Goal: Check status: Check status

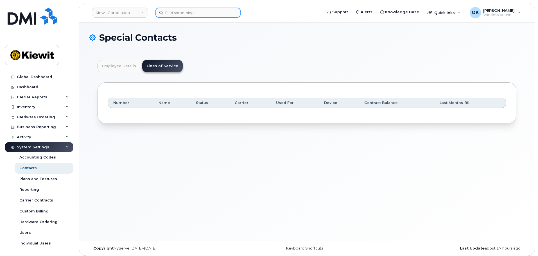
scroll to position [17, 0]
click at [172, 12] on input at bounding box center [198, 13] width 85 height 10
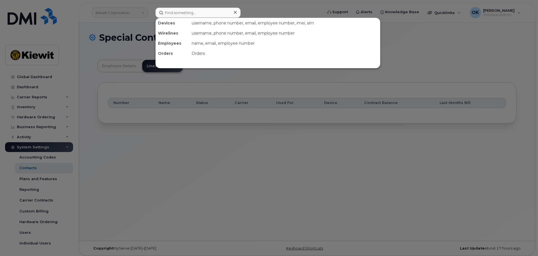
click at [119, 12] on div at bounding box center [269, 128] width 538 height 256
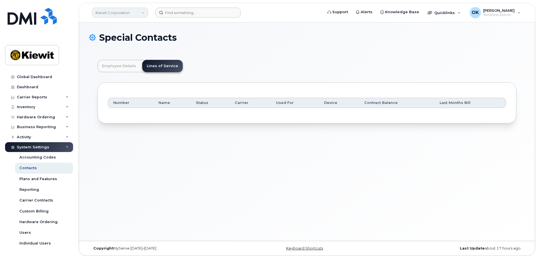
click at [128, 17] on link "Kiewit Corporation" at bounding box center [120, 13] width 56 height 10
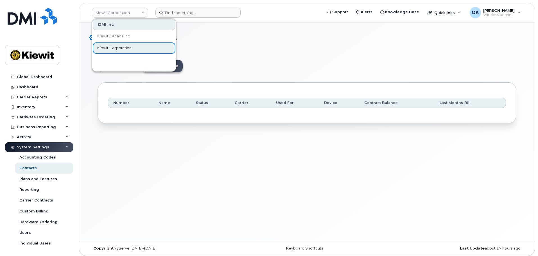
click at [152, 48] on link "Kiewit Corporation" at bounding box center [134, 47] width 83 height 11
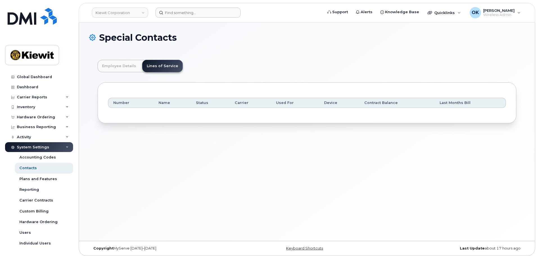
click at [264, 52] on div "Employee Details Lines of Service General Name * Ryley Johnson Preferred Name R…" at bounding box center [307, 91] width 436 height 80
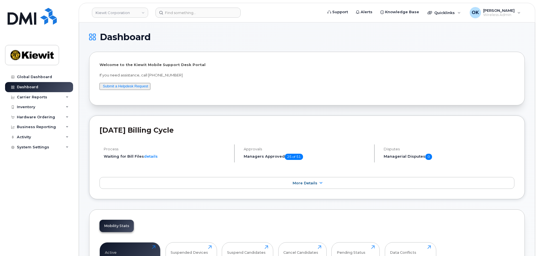
drag, startPoint x: 273, startPoint y: 71, endPoint x: 202, endPoint y: 41, distance: 77.3
click at [271, 69] on div "Welcome to the [PERSON_NAME] Mobile Support Desk Portal If you need assistance,…" at bounding box center [307, 78] width 415 height 33
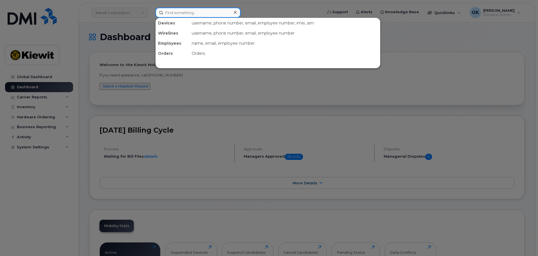
click at [184, 13] on input at bounding box center [198, 13] width 85 height 10
paste input "00535161"
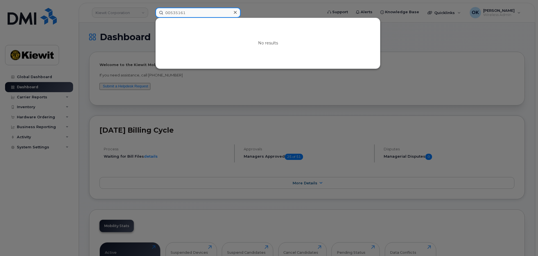
click at [171, 13] on input "00535161" at bounding box center [198, 13] width 85 height 10
type input "535161"
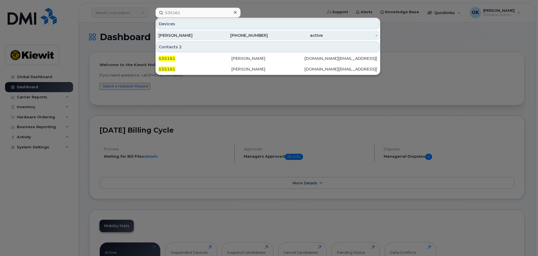
click at [240, 32] on div "[PHONE_NUMBER]" at bounding box center [241, 35] width 55 height 10
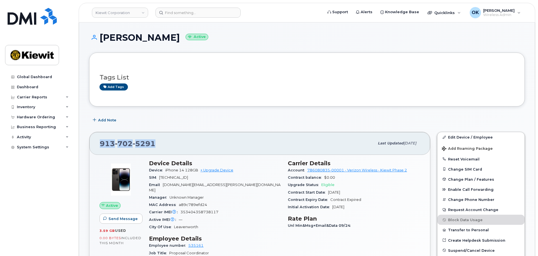
drag, startPoint x: 171, startPoint y: 145, endPoint x: 95, endPoint y: 144, distance: 75.4
click at [95, 144] on div "913 702 5291 Last updated Oct 06, 2025" at bounding box center [259, 143] width 341 height 23
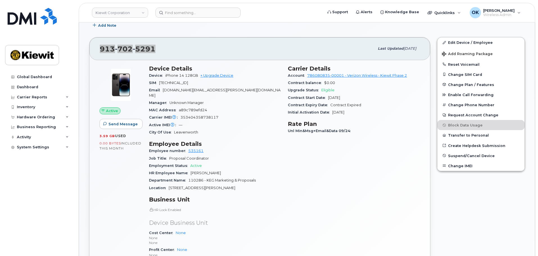
scroll to position [113, 0]
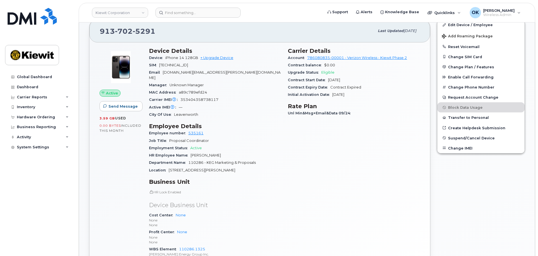
drag, startPoint x: 334, startPoint y: 167, endPoint x: 324, endPoint y: 194, distance: 29.2
click at [332, 171] on div "Carrier Details Account 786080835-00001 - Verizon Wireless - Kiewit Phase 2 Con…" at bounding box center [354, 157] width 139 height 227
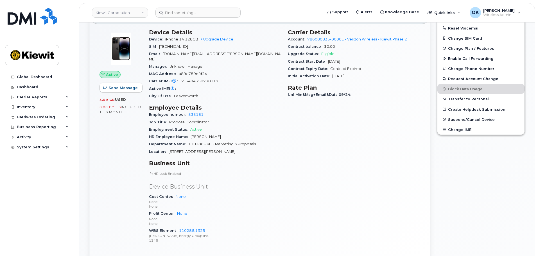
scroll to position [141, 0]
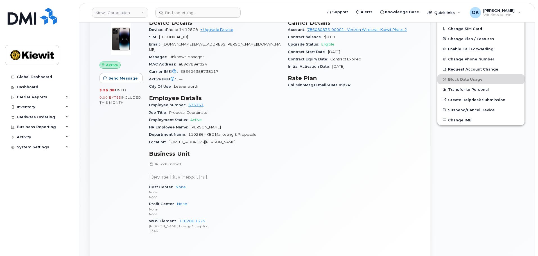
drag, startPoint x: 261, startPoint y: 187, endPoint x: 150, endPoint y: 98, distance: 142.8
click at [261, 190] on p "None" at bounding box center [215, 192] width 132 height 5
drag, startPoint x: 379, startPoint y: 194, endPoint x: 370, endPoint y: 243, distance: 50.3
click at [379, 194] on div "Carrier Details Account 786080835-00001 - Verizon Wireless - Kiewit Phase 2 Con…" at bounding box center [354, 129] width 139 height 227
click at [416, 183] on div "Carrier Details Account 786080835-00001 - Verizon Wireless - Kiewit Phase 2 Con…" at bounding box center [354, 129] width 139 height 227
